Goal: Task Accomplishment & Management: Use online tool/utility

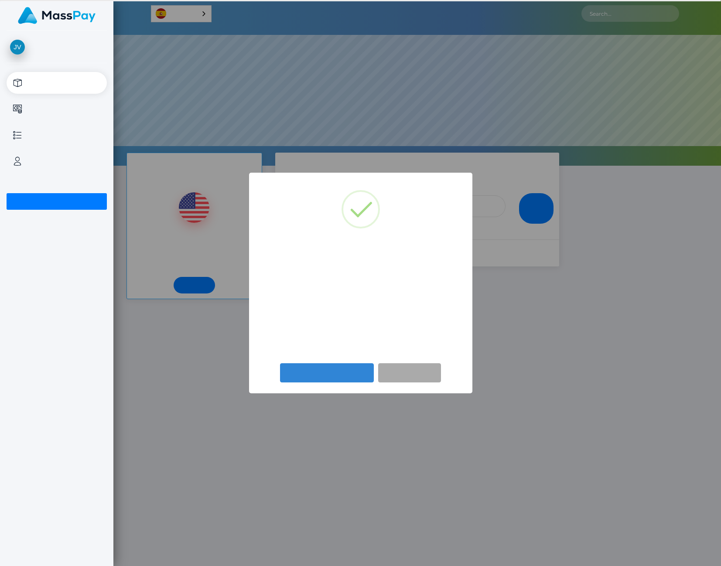
scroll to position [166, 608]
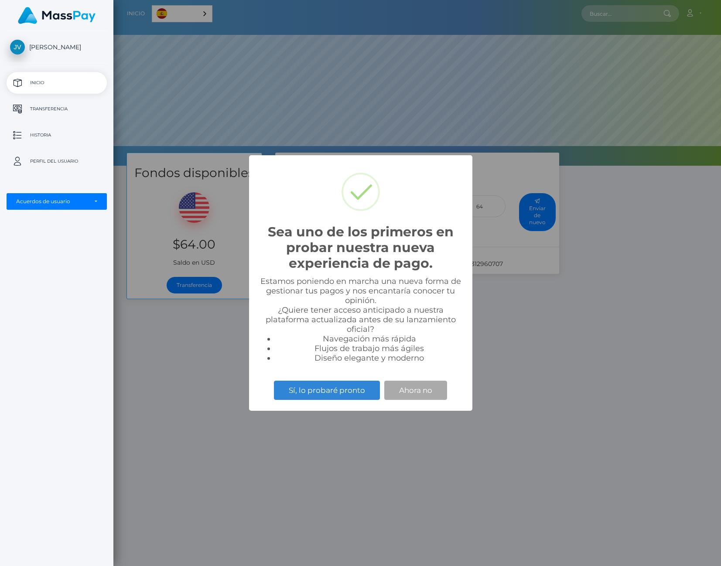
click at [179, 317] on div "Sea uno de los primeros en probar nuestra nueva experiencia de pago. × Estamos …" at bounding box center [360, 283] width 721 height 566
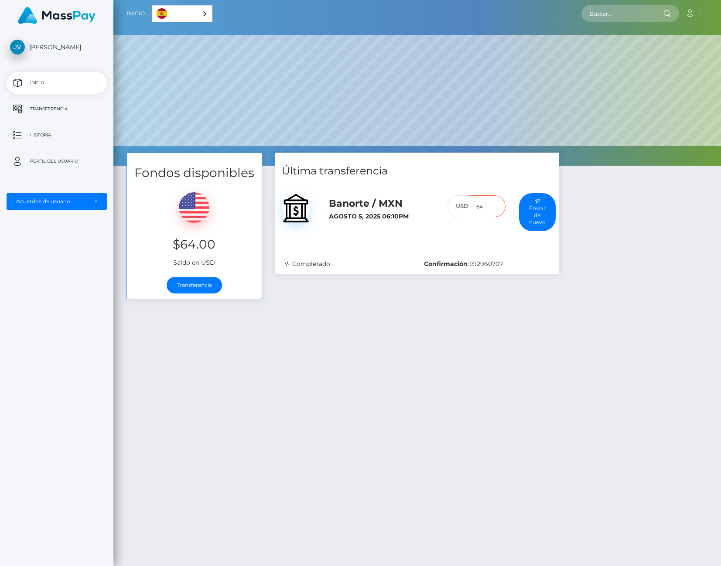
click at [485, 207] on input "64" at bounding box center [486, 206] width 37 height 22
click at [700, 14] on link "Cuenta" at bounding box center [693, 13] width 26 height 18
click at [379, 300] on div "Última transferencia Banorte / MXN Agosto 5, 2025 06:10PM 64 :" at bounding box center [417, 230] width 297 height 155
click at [55, 113] on p "Transferencia" at bounding box center [56, 109] width 93 height 13
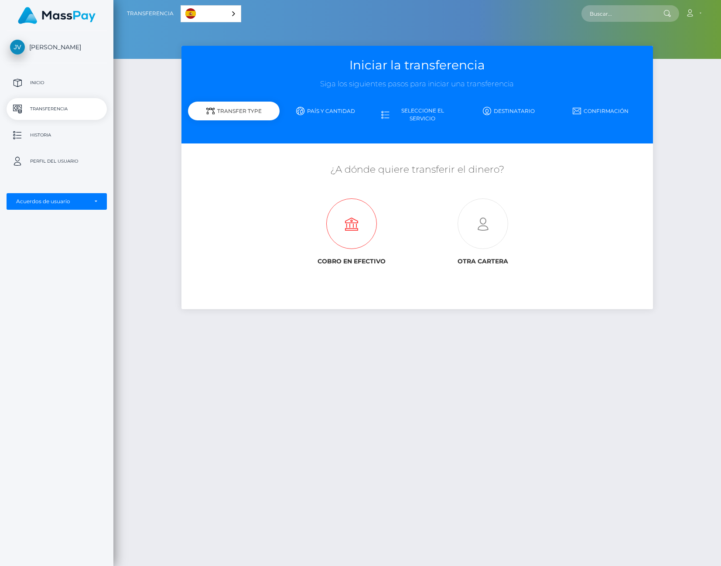
click at [335, 230] on icon at bounding box center [351, 224] width 131 height 51
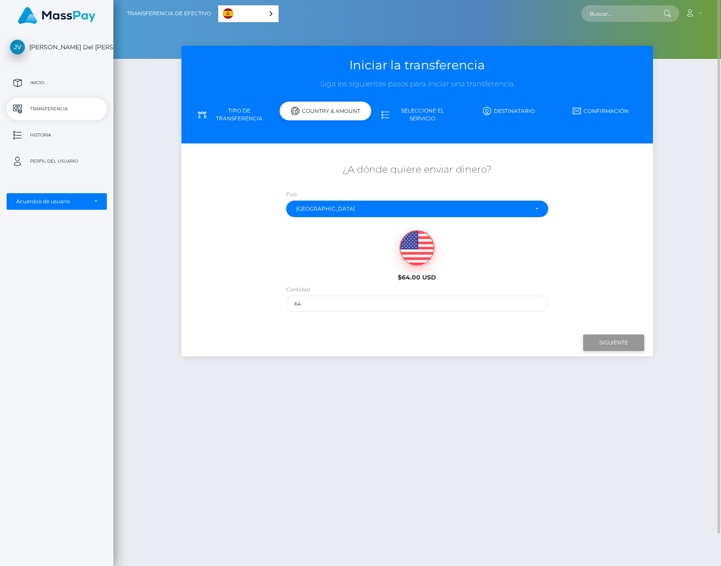
click at [598, 338] on input "Next" at bounding box center [613, 343] width 61 height 17
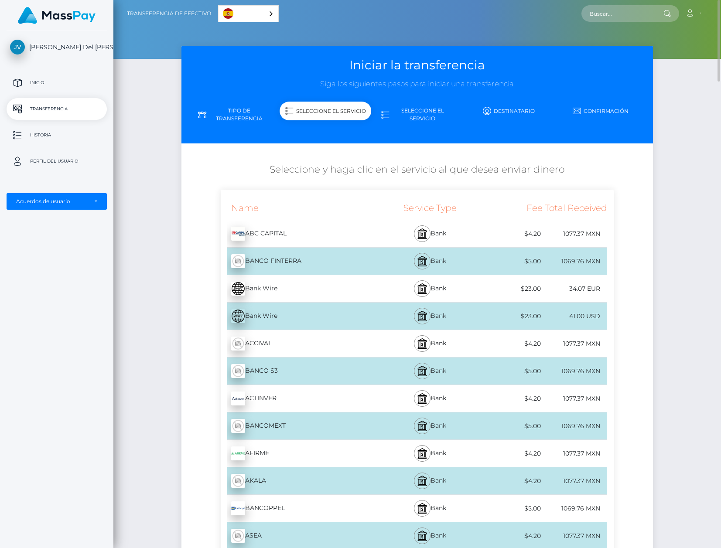
click at [267, 236] on div "ABC CAPITAL - MXN" at bounding box center [301, 234] width 161 height 24
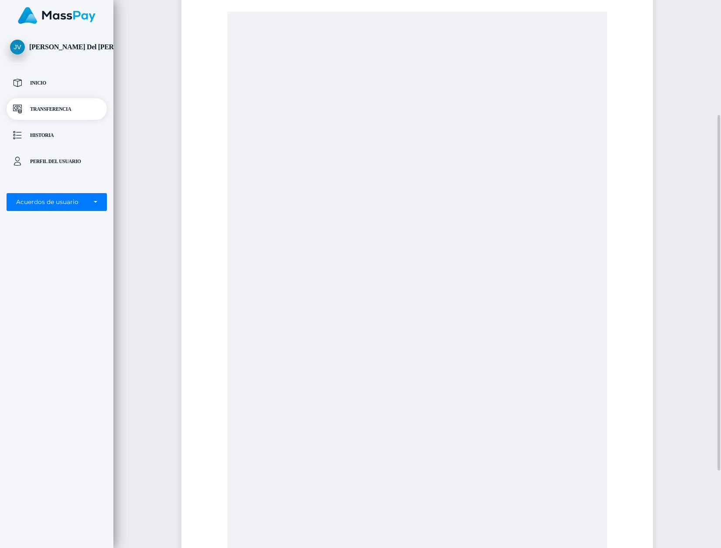
scroll to position [297, 0]
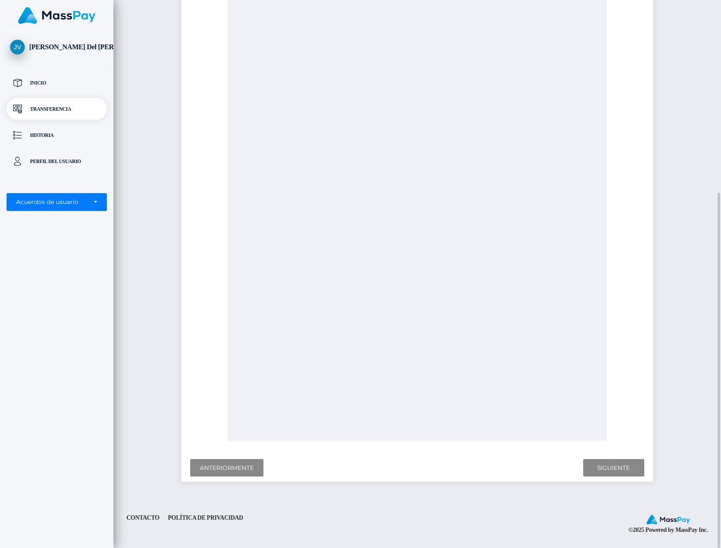
click at [141, 522] on link "Contacto" at bounding box center [143, 518] width 40 height 14
